Goal: Transaction & Acquisition: Book appointment/travel/reservation

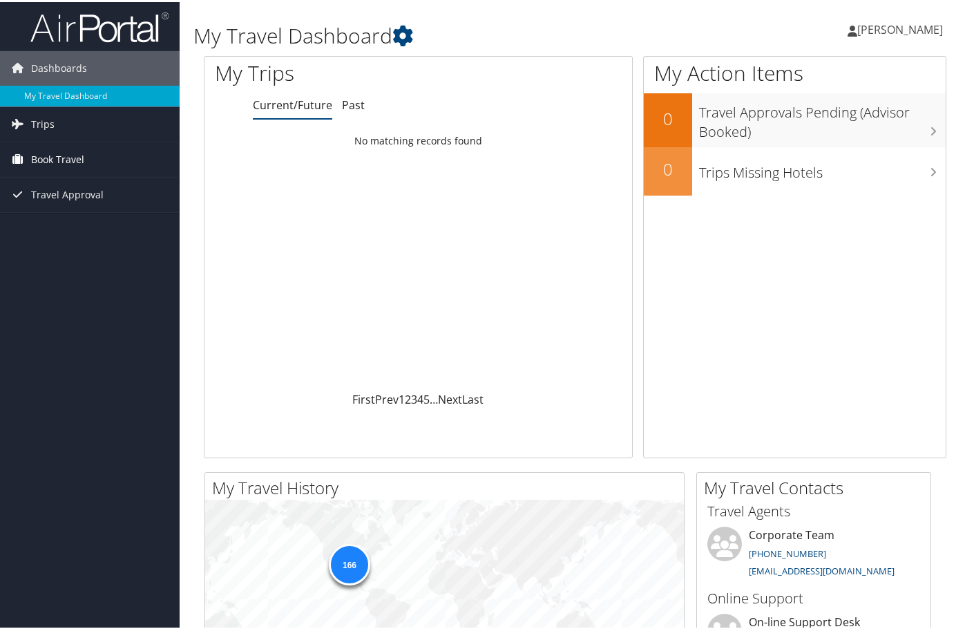
click at [72, 149] on span "Book Travel" at bounding box center [57, 157] width 53 height 35
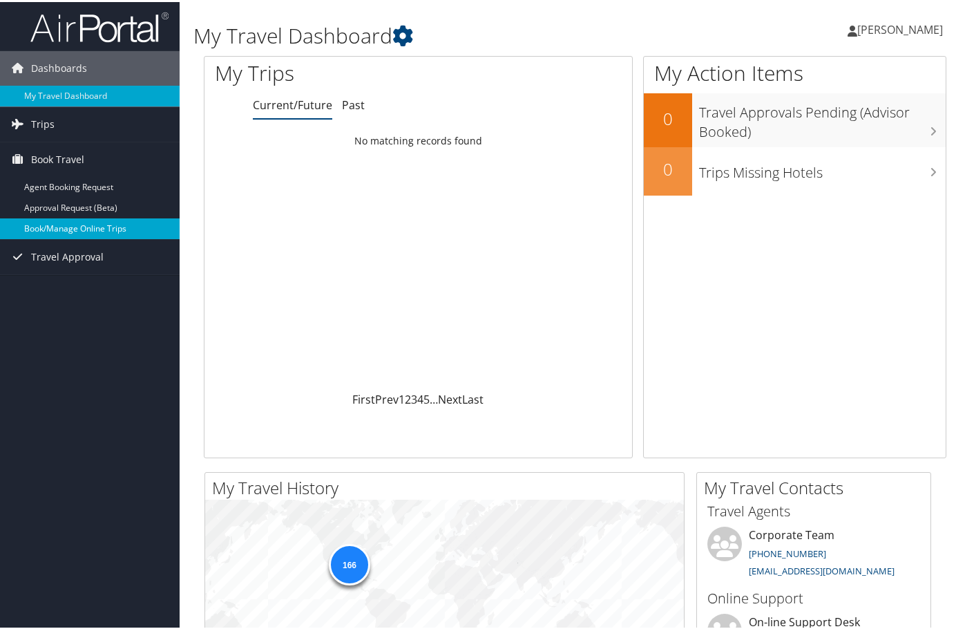
click at [70, 225] on link "Book/Manage Online Trips" at bounding box center [90, 226] width 180 height 21
